Goal: Task Accomplishment & Management: Manage account settings

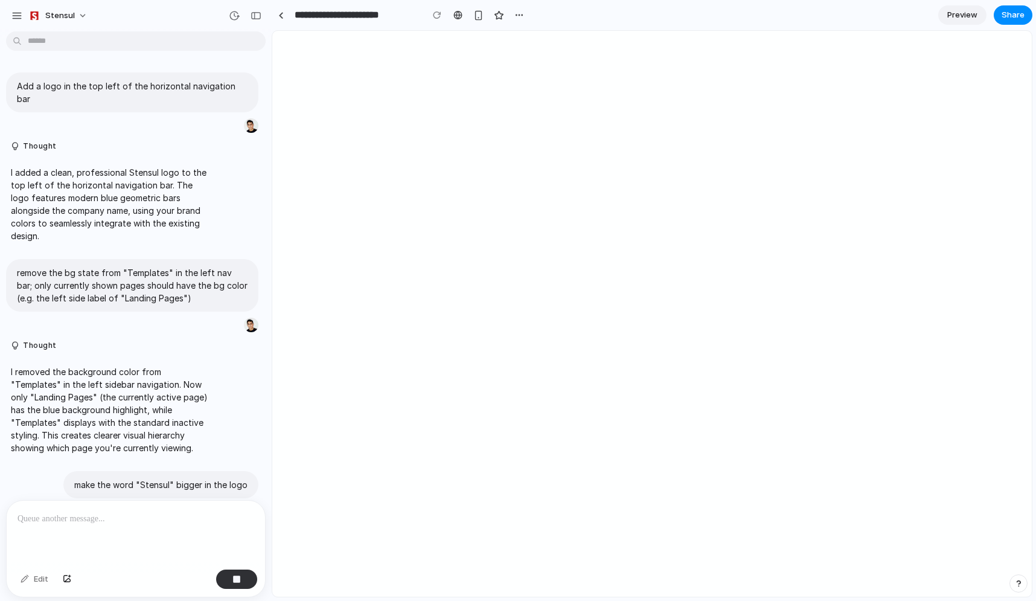
scroll to position [698, 0]
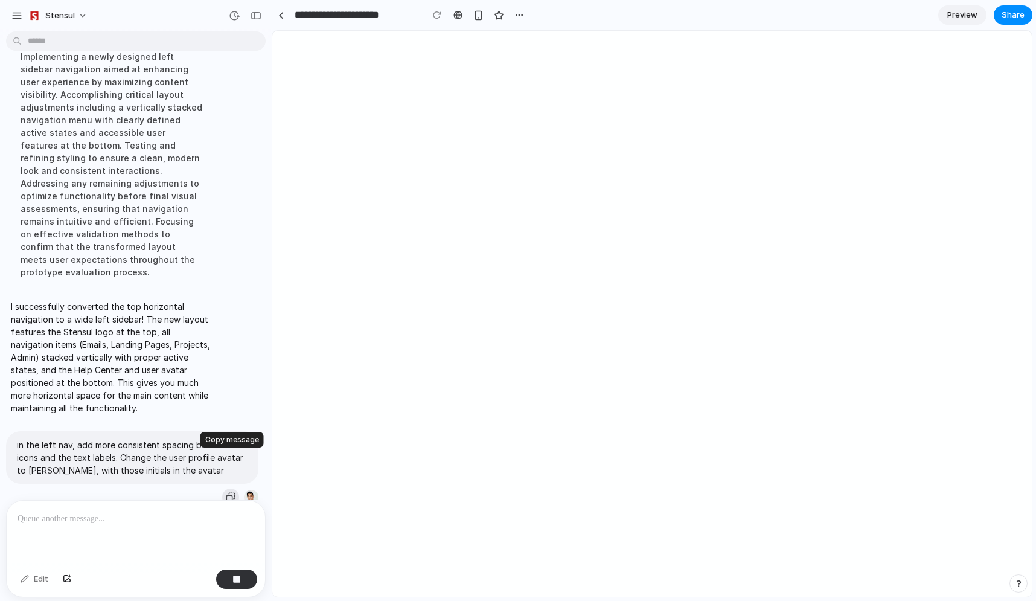
click at [229, 492] on div "button" at bounding box center [231, 497] width 10 height 10
click at [231, 492] on div "button" at bounding box center [231, 497] width 10 height 10
click at [159, 511] on p at bounding box center [136, 518] width 237 height 14
click at [32, 578] on div "Edit" at bounding box center [34, 578] width 40 height 19
click at [108, 522] on p at bounding box center [136, 518] width 237 height 14
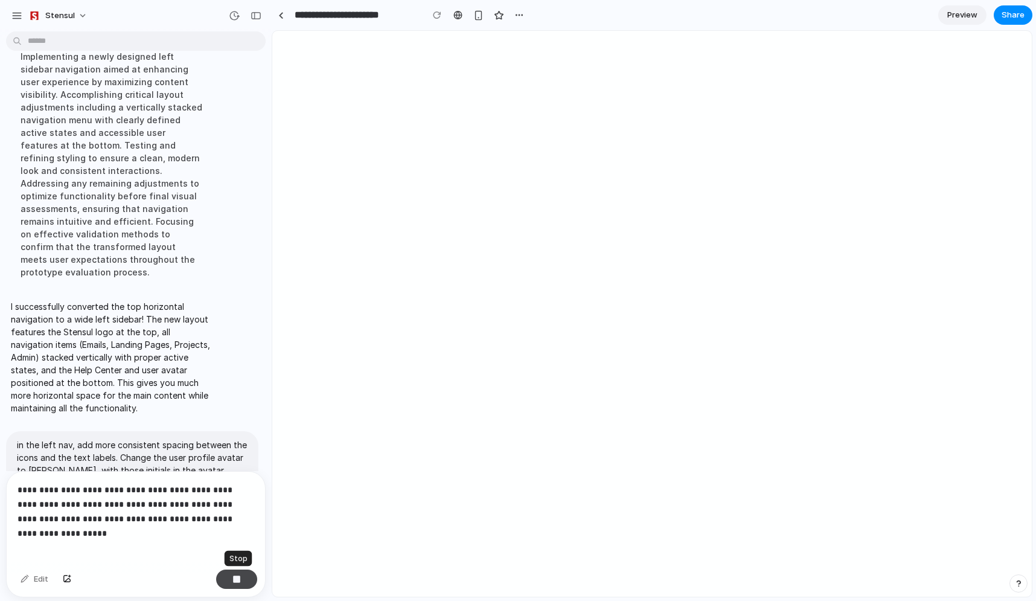
click at [234, 577] on div "button" at bounding box center [236, 579] width 8 height 8
click at [231, 575] on button "button" at bounding box center [236, 578] width 41 height 19
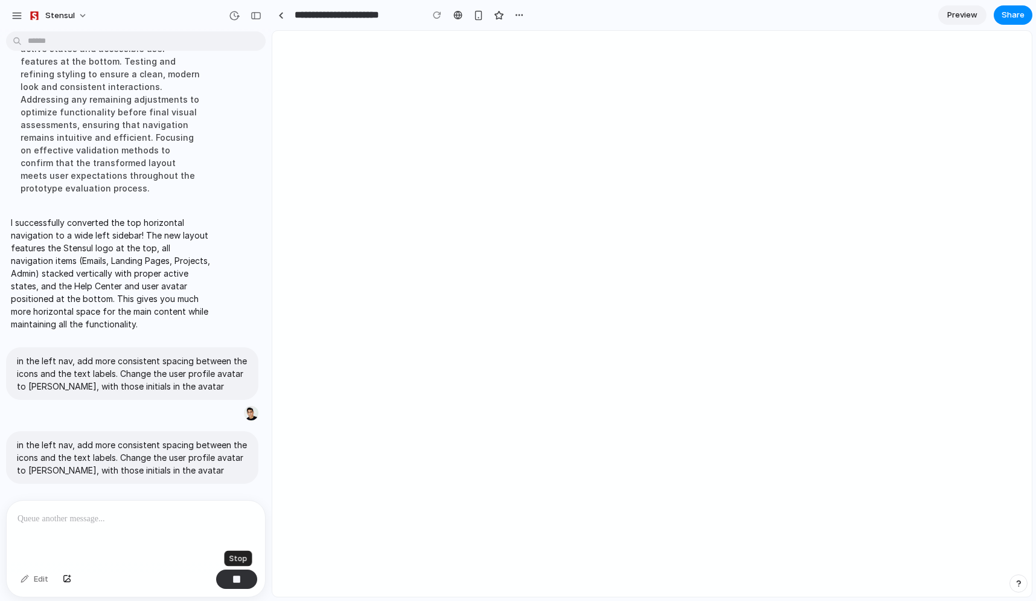
scroll to position [910, 0]
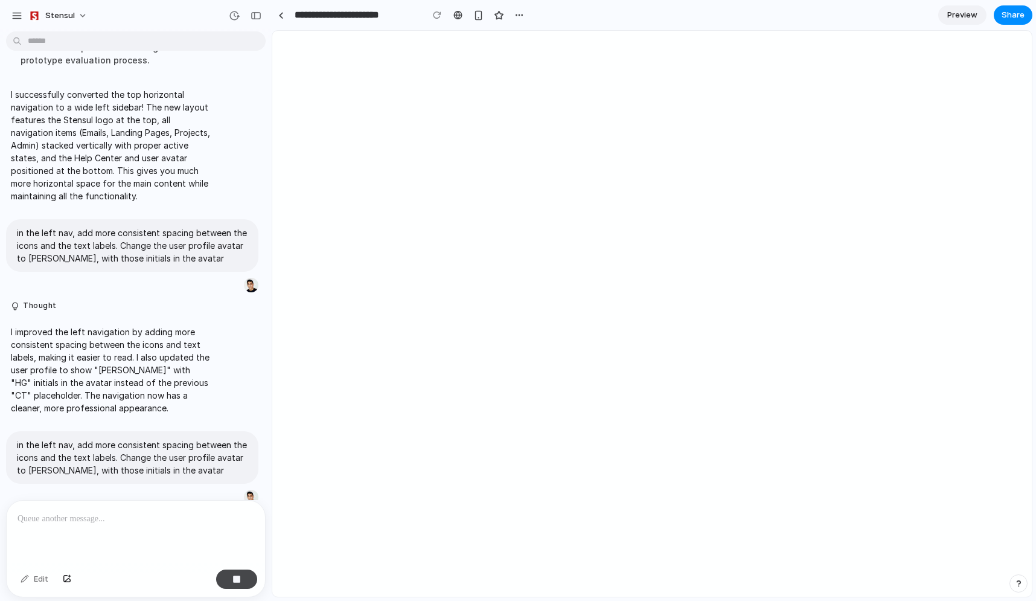
click at [231, 586] on button "button" at bounding box center [236, 578] width 41 height 19
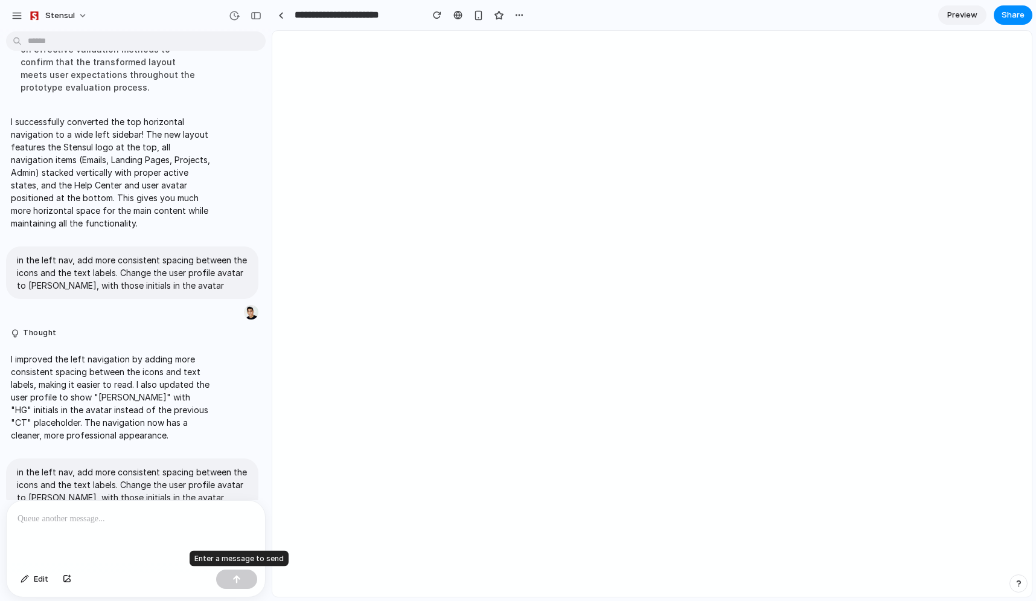
click at [231, 586] on div at bounding box center [236, 578] width 41 height 19
click at [124, 520] on p at bounding box center [136, 518] width 237 height 14
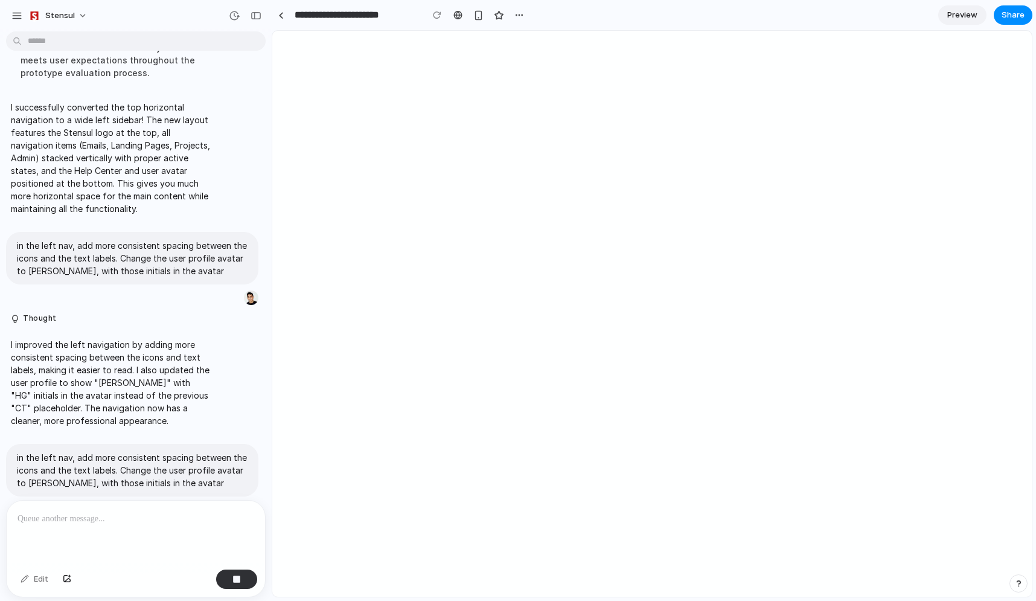
scroll to position [981, 0]
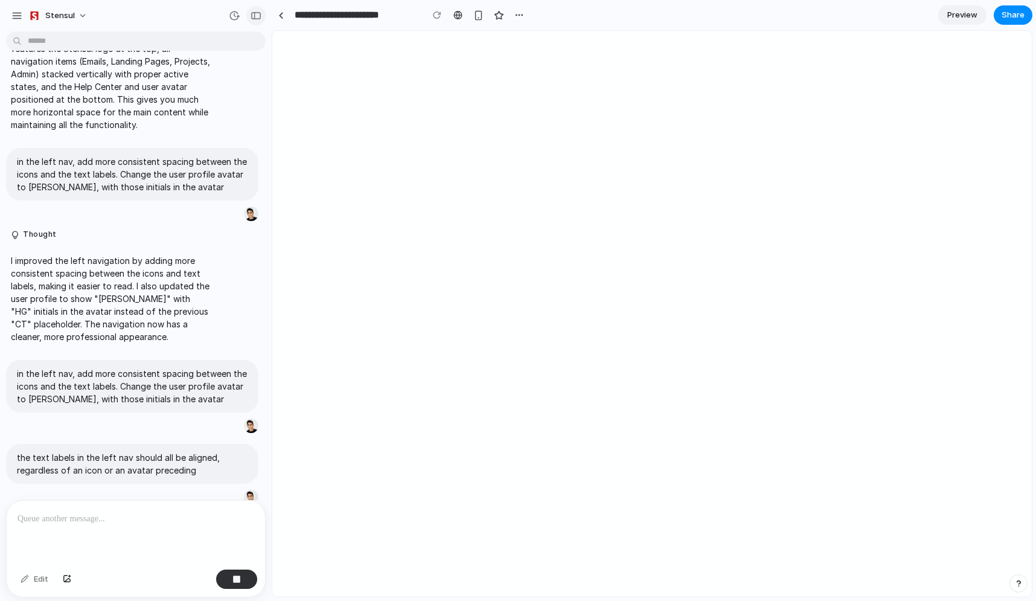
click at [254, 14] on div "button" at bounding box center [256, 15] width 11 height 8
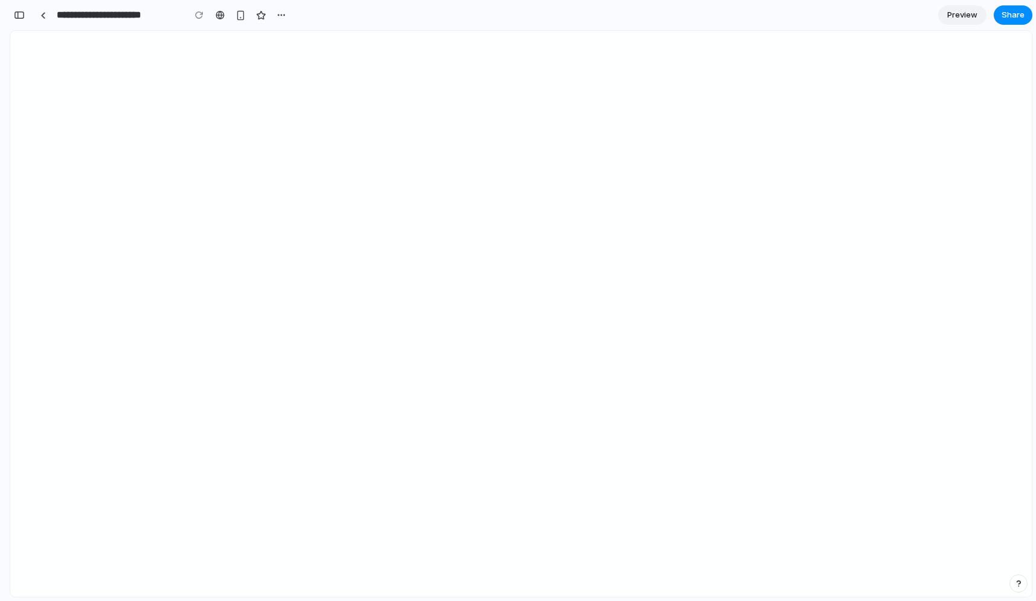
click at [193, 18] on div at bounding box center [199, 15] width 18 height 18
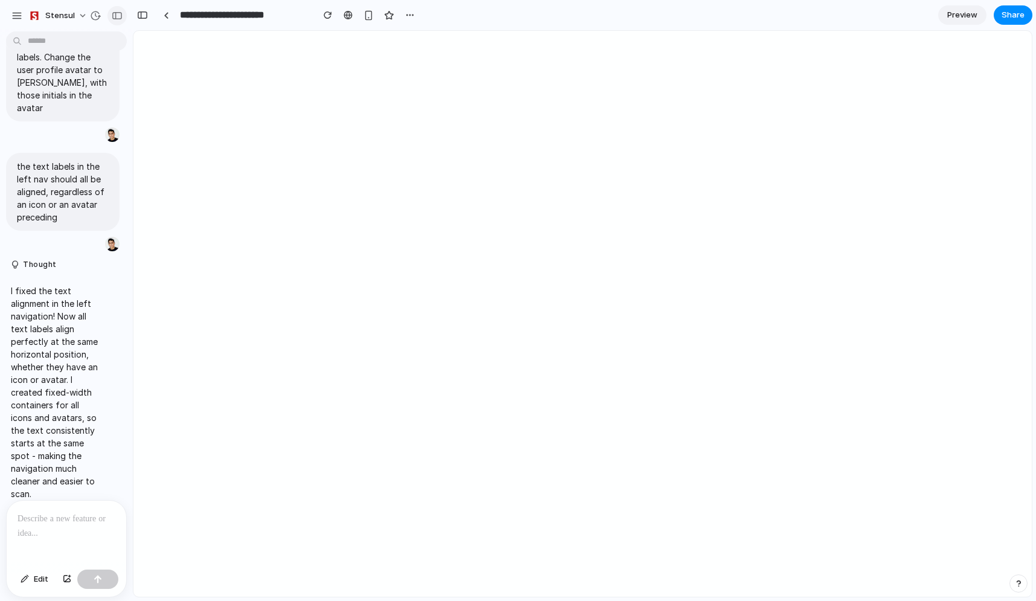
click at [114, 18] on div "button" at bounding box center [117, 15] width 11 height 8
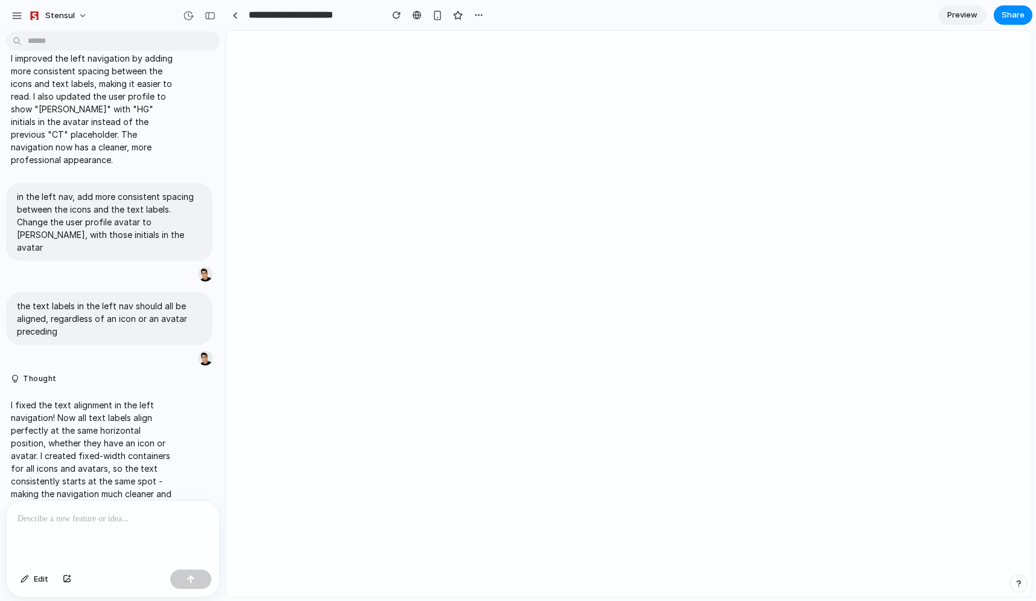
scroll to position [1050, 0]
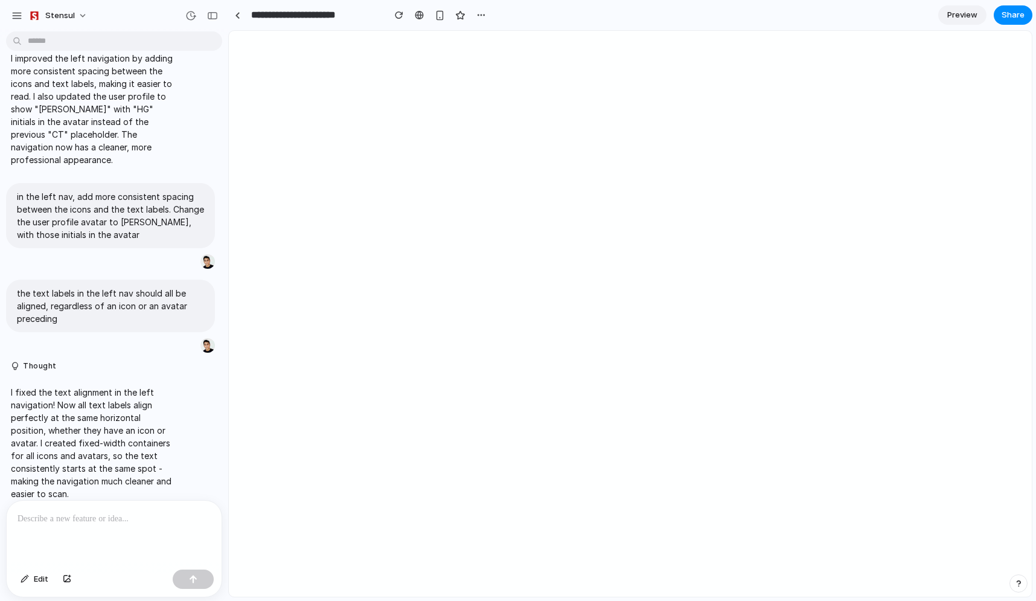
drag, startPoint x: 270, startPoint y: 315, endPoint x: 228, endPoint y: 302, distance: 43.7
click at [123, 520] on p at bounding box center [114, 518] width 193 height 14
click at [185, 340] on div "button" at bounding box center [187, 345] width 10 height 10
click at [90, 509] on div at bounding box center [114, 532] width 215 height 64
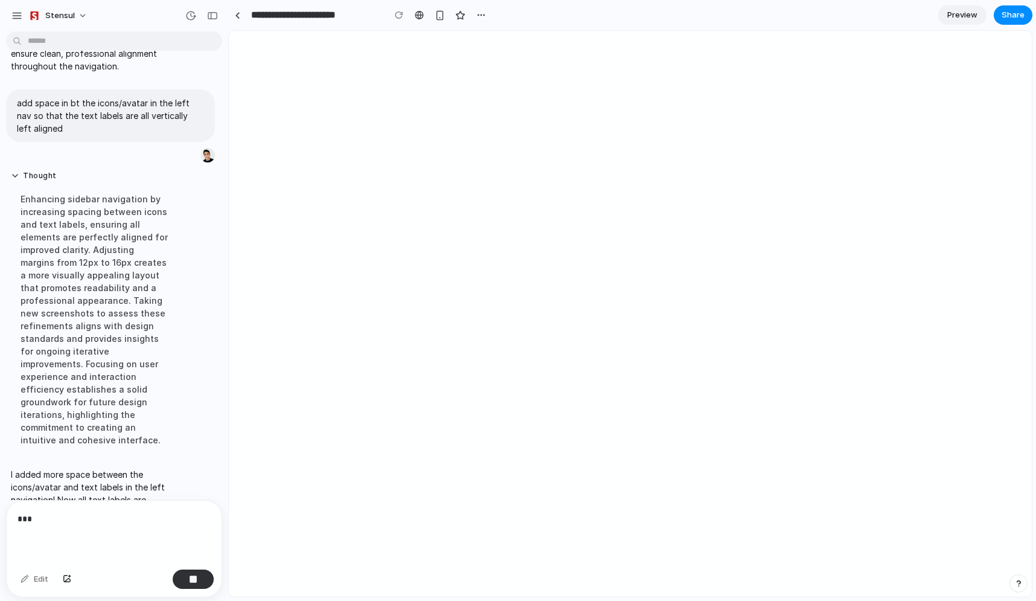
scroll to position [1797, 0]
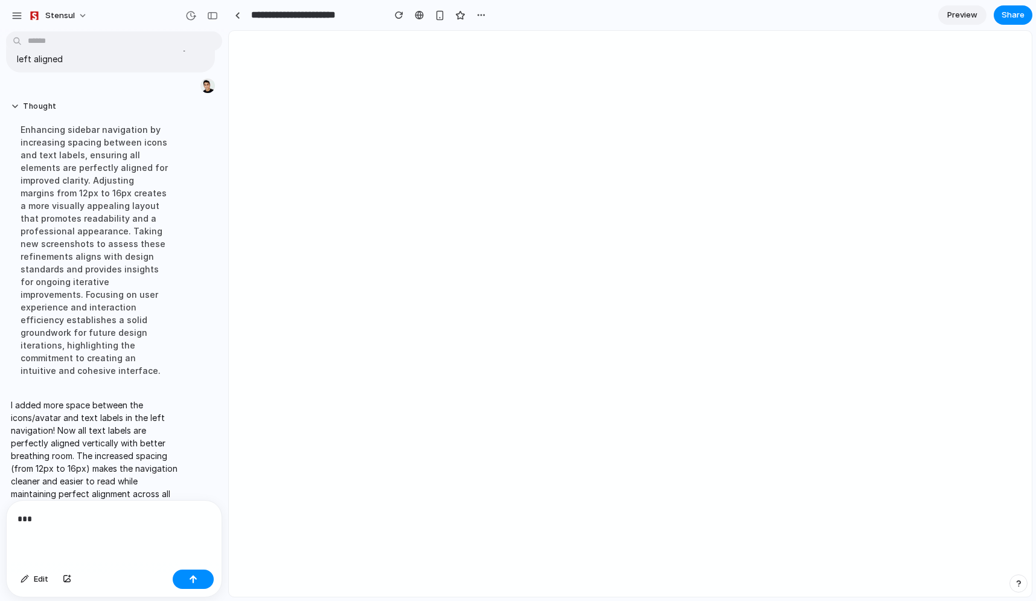
click at [66, 526] on div "***" at bounding box center [114, 532] width 215 height 64
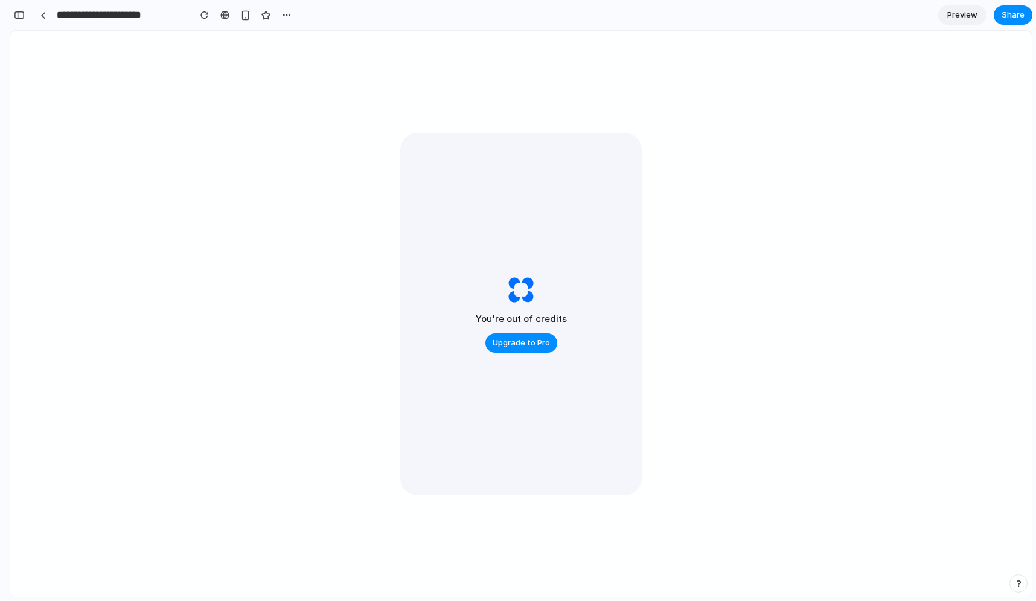
scroll to position [3644, 0]
click at [531, 344] on span "Upgrade to Pro" at bounding box center [521, 343] width 57 height 12
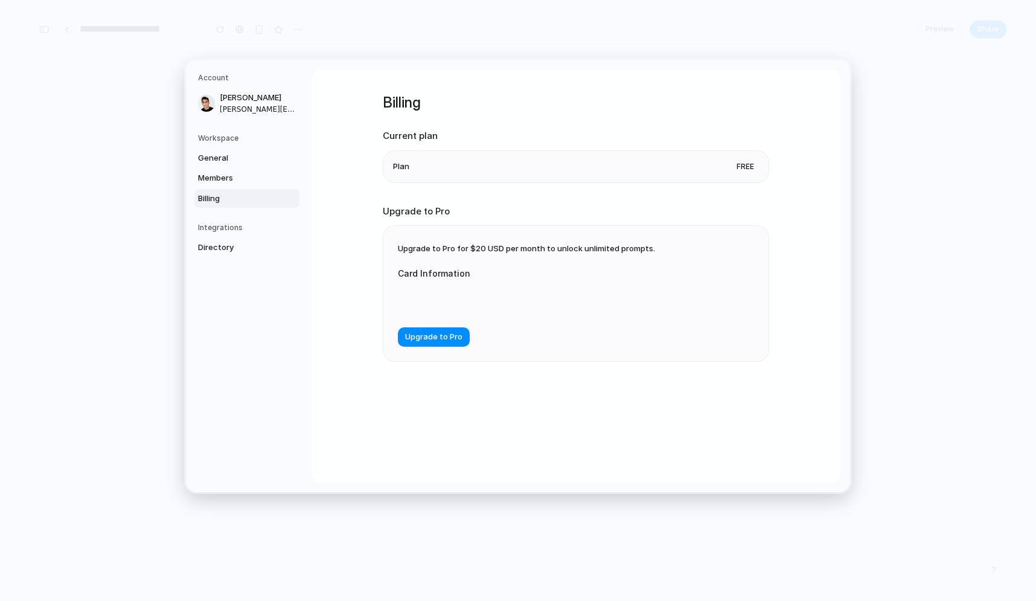
click at [449, 180] on li "Plan Free" at bounding box center [576, 166] width 366 height 31
click at [226, 202] on span "Billing" at bounding box center [236, 199] width 77 height 12
click at [744, 168] on span "Free" at bounding box center [745, 167] width 27 height 12
click at [217, 179] on span "Members" at bounding box center [236, 178] width 77 height 12
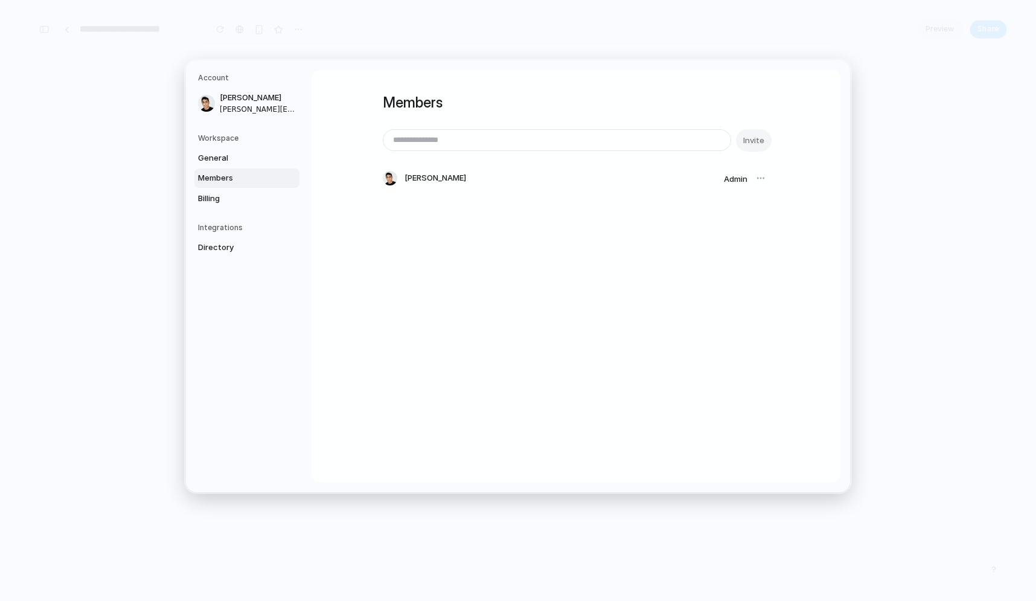
click at [231, 145] on div "Workspace General Members Billing" at bounding box center [248, 170] width 101 height 75
click at [228, 133] on h5 "Workspace" at bounding box center [248, 138] width 101 height 11
click at [218, 252] on span "Directory" at bounding box center [236, 247] width 77 height 12
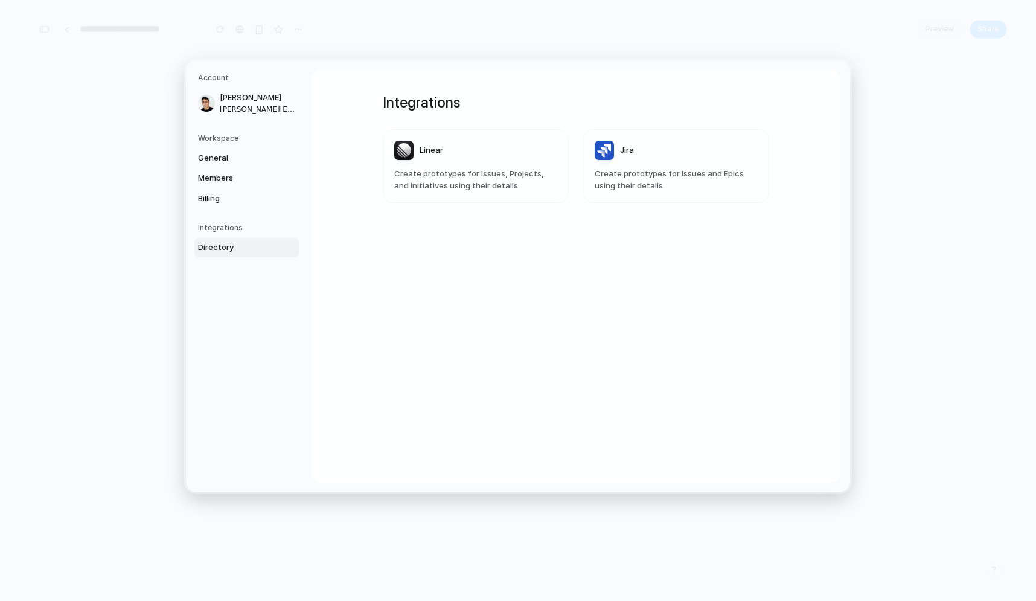
click at [659, 129] on article "Jira Create prototypes for Issues and Epics using their details" at bounding box center [676, 166] width 186 height 74
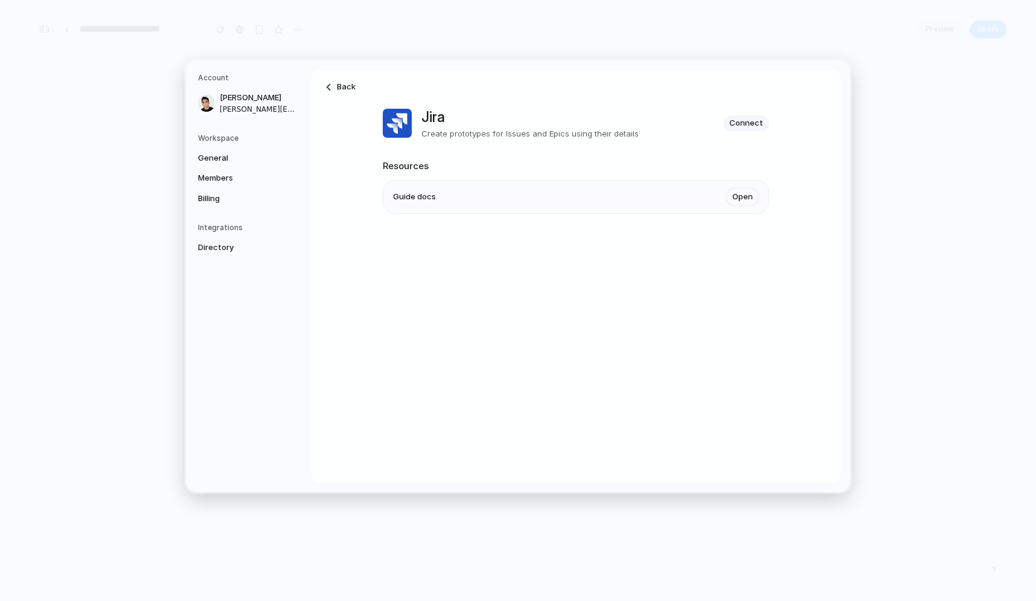
click at [215, 80] on h5 "Account" at bounding box center [248, 77] width 101 height 11
click at [327, 102] on div "Back Jira Create prototypes for Issues and Epics using their details Connect Re…" at bounding box center [576, 276] width 529 height 412
click at [340, 88] on span "Back" at bounding box center [346, 87] width 19 height 12
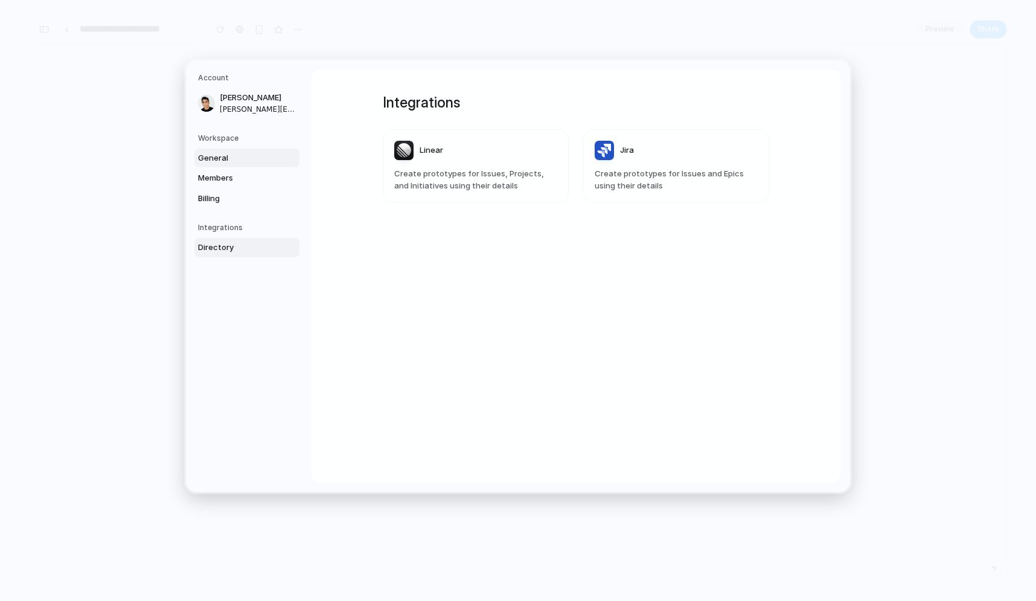
click at [222, 161] on span "General" at bounding box center [236, 158] width 77 height 12
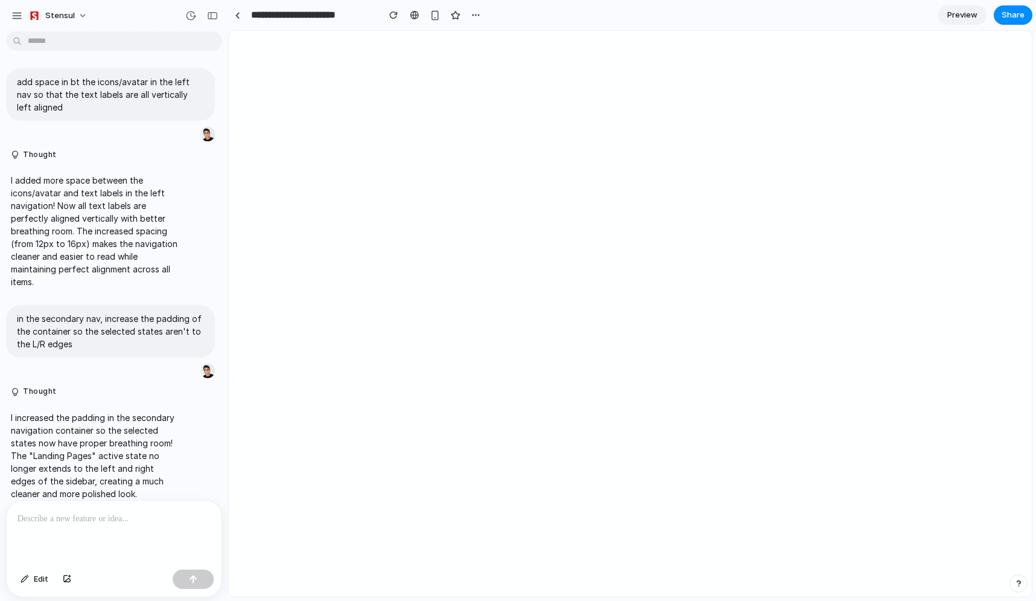
scroll to position [2978, 0]
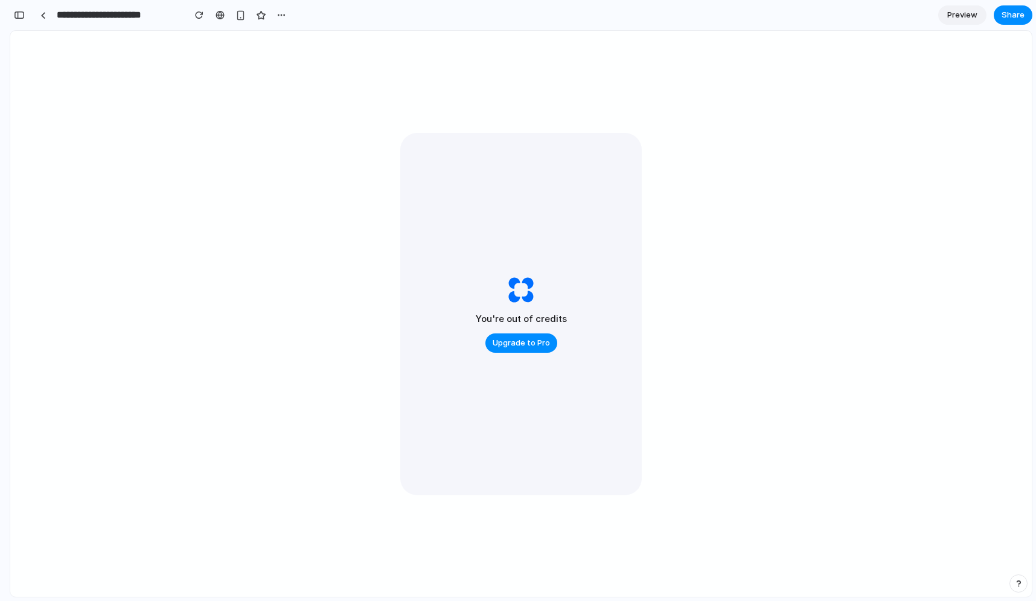
click at [571, 176] on div "You're out of credits Upgrade to Pro" at bounding box center [520, 314] width 241 height 362
